Goal: Transaction & Acquisition: Register for event/course

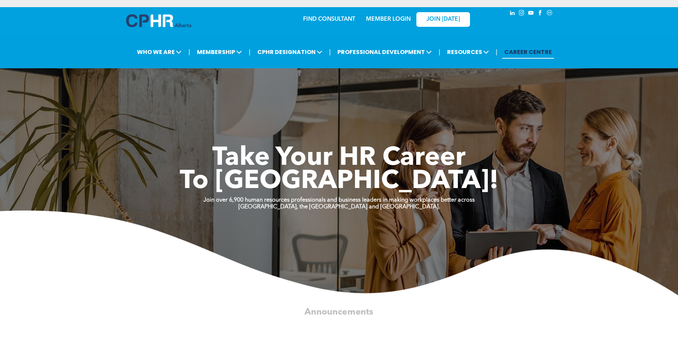
click at [397, 20] on link "MEMBER LOGIN" at bounding box center [388, 19] width 45 height 6
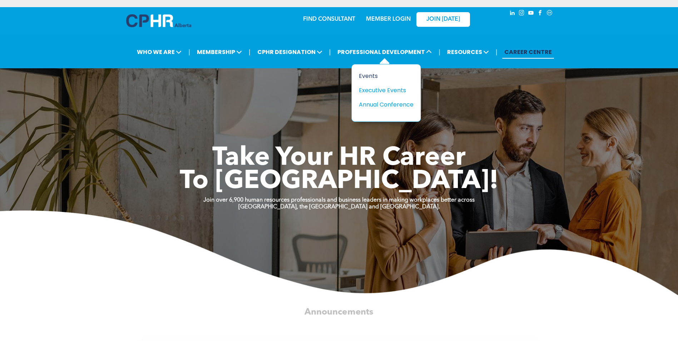
click at [375, 75] on div "Events" at bounding box center [383, 75] width 49 height 9
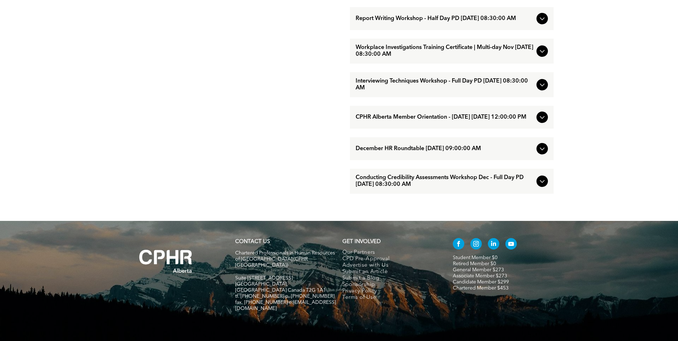
scroll to position [733, 0]
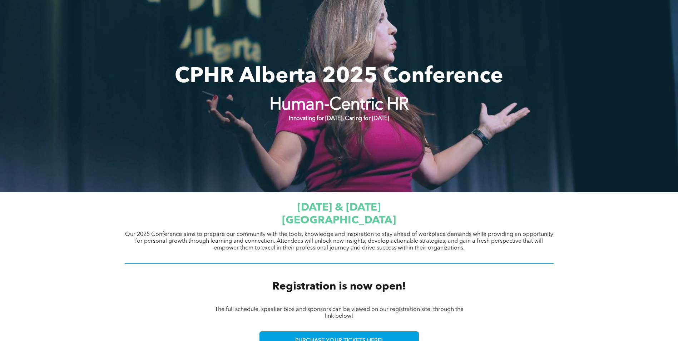
scroll to position [214, 0]
